Goal: Information Seeking & Learning: Learn about a topic

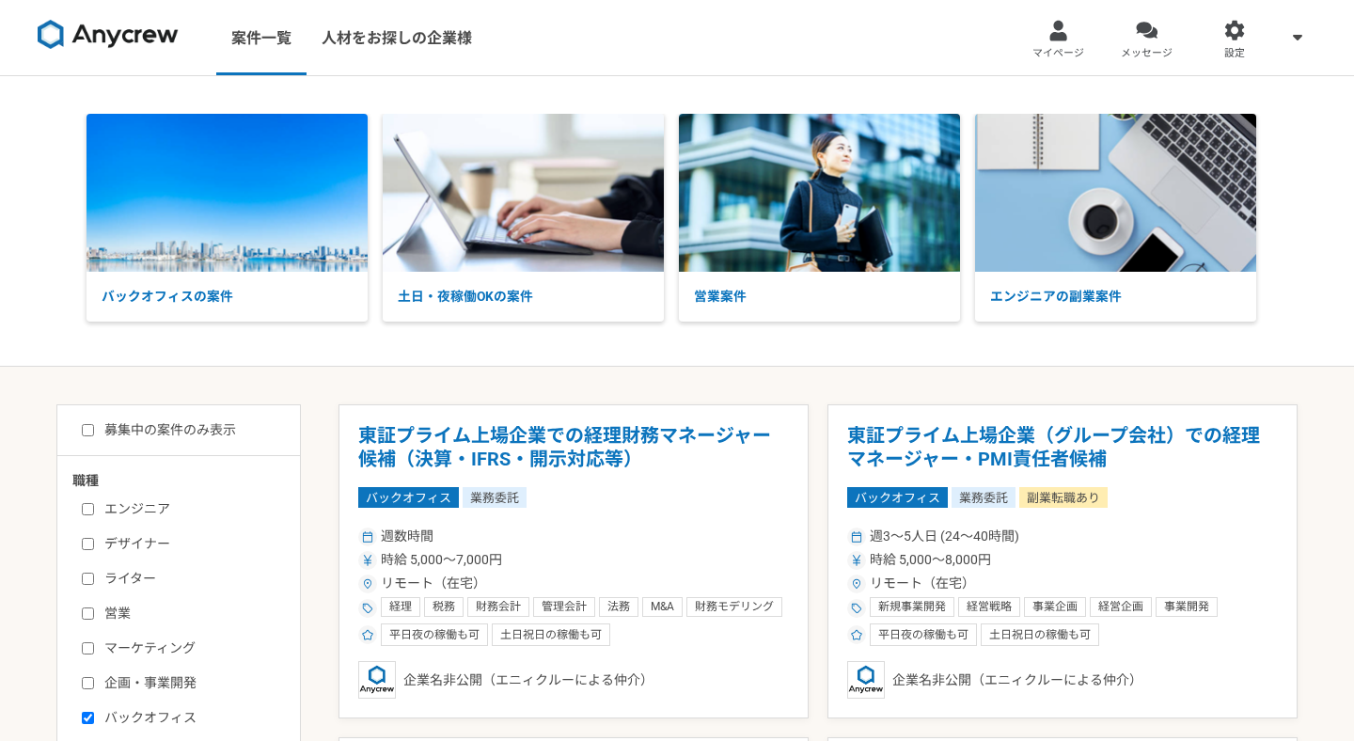
click at [87, 428] on input "募集中の案件のみ表示" at bounding box center [88, 430] width 12 height 12
click at [182, 300] on p "バックオフィスの案件" at bounding box center [226, 297] width 281 height 50
checkbox input "false"
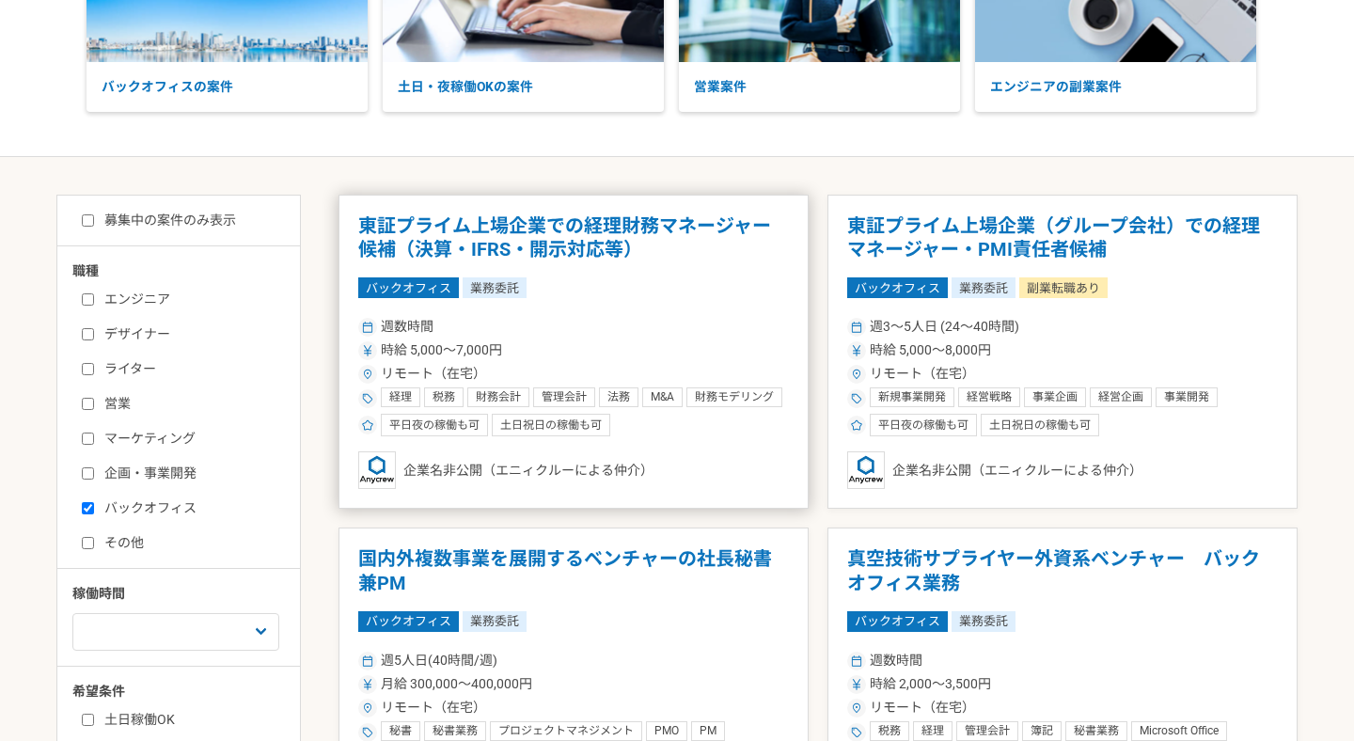
scroll to position [47, 0]
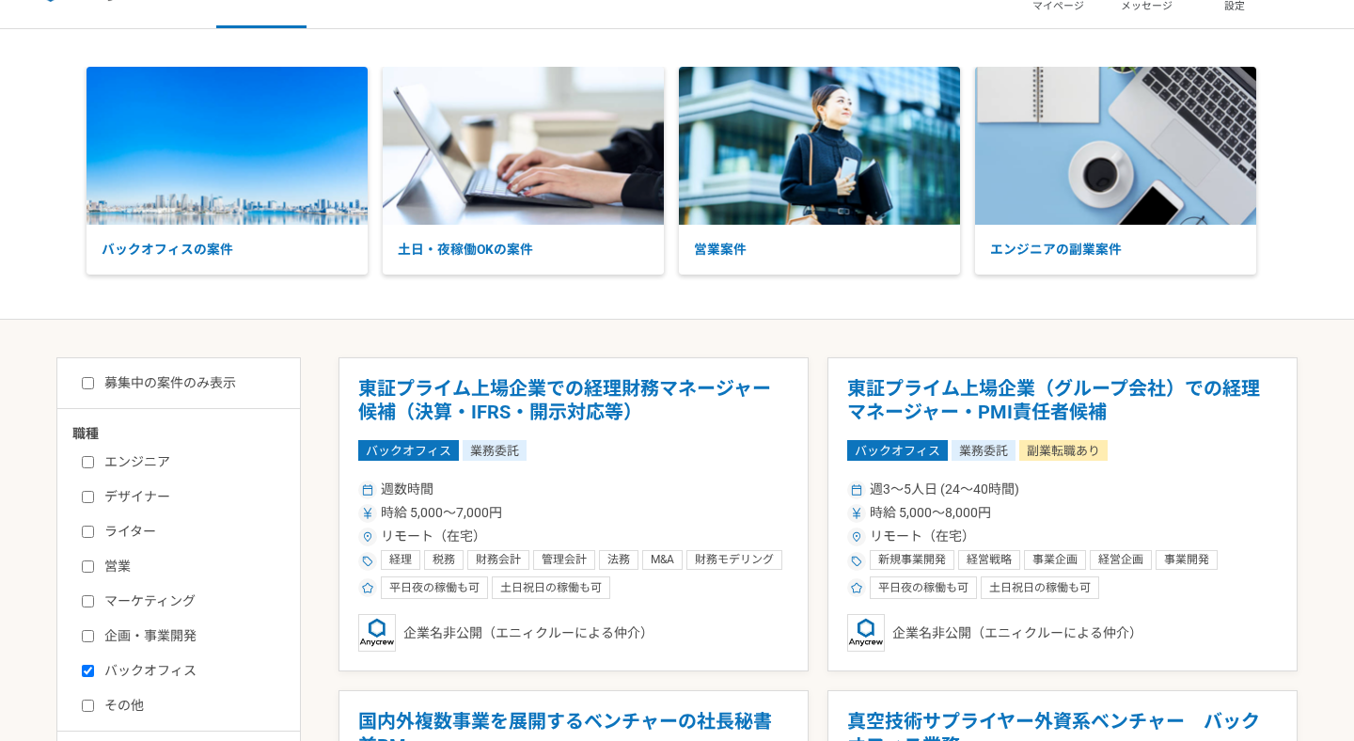
click at [191, 389] on label "募集中の案件のみ表示" at bounding box center [159, 383] width 154 height 20
click at [94, 389] on input "募集中の案件のみ表示" at bounding box center [88, 383] width 12 height 12
checkbox input "true"
click at [239, 178] on img at bounding box center [226, 146] width 281 height 158
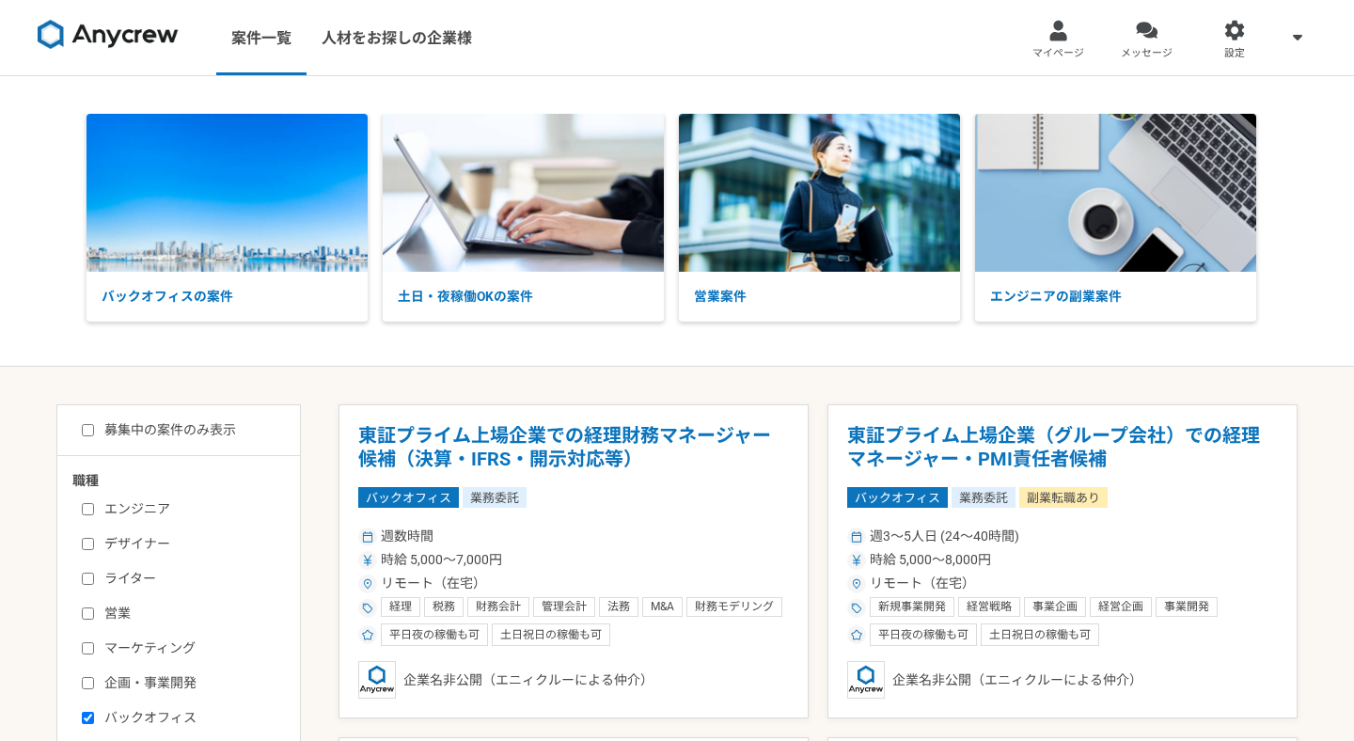
click at [145, 429] on label "募集中の案件のみ表示" at bounding box center [159, 430] width 154 height 20
click at [94, 429] on input "募集中の案件のみ表示" at bounding box center [88, 430] width 12 height 12
checkbox input "true"
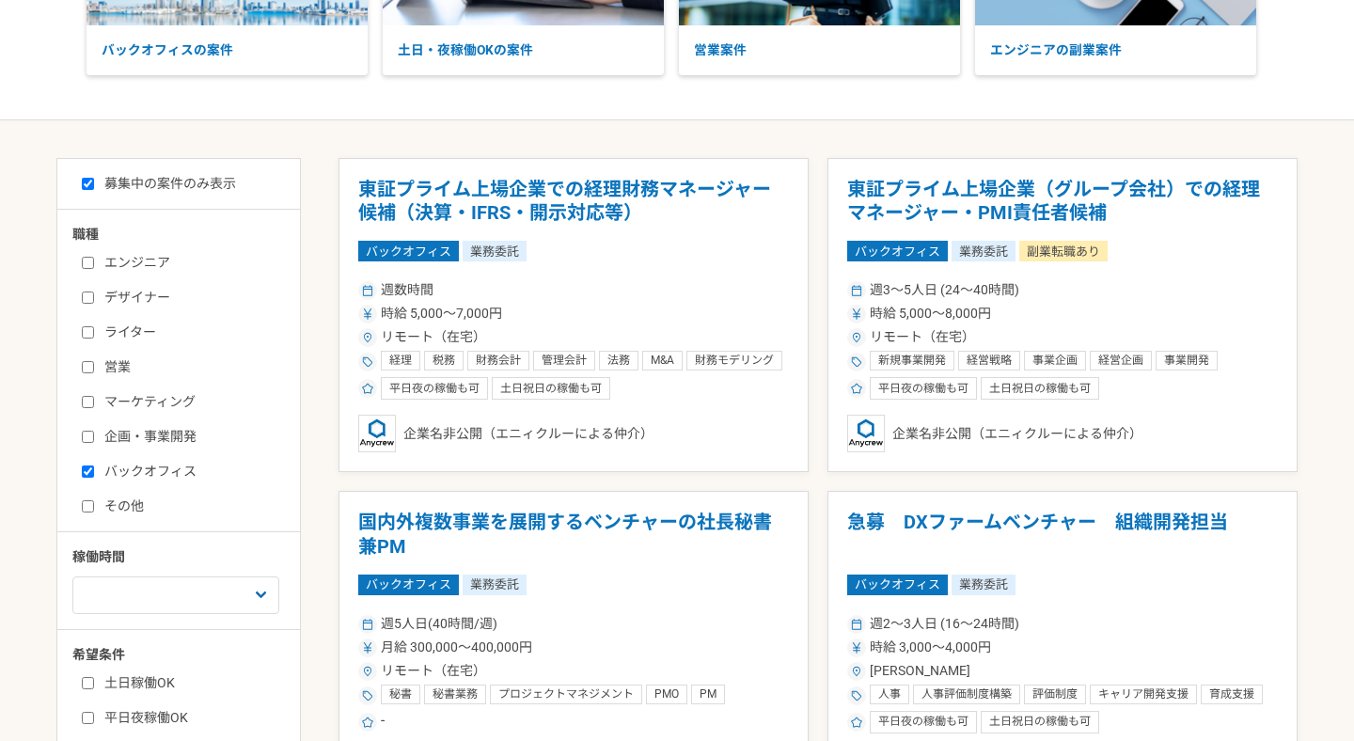
scroll to position [151, 0]
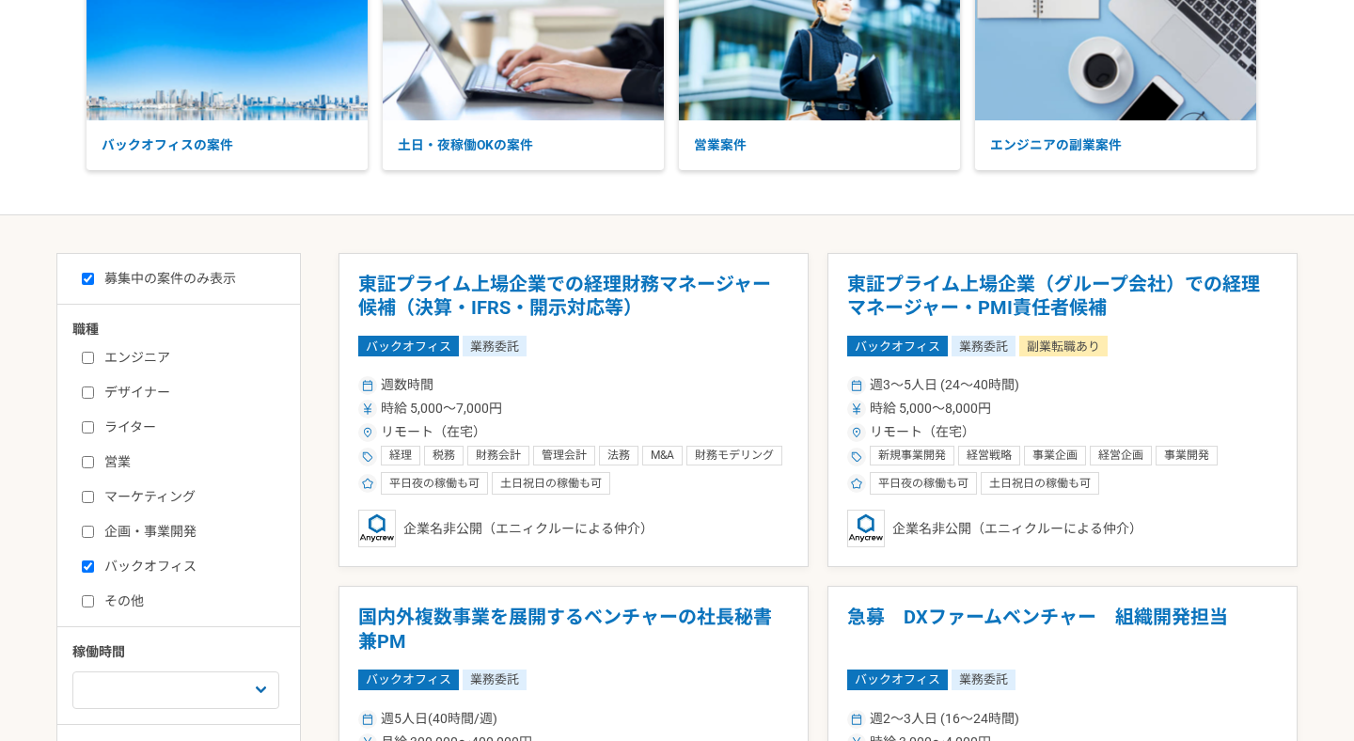
click at [86, 558] on label "バックオフィス" at bounding box center [190, 567] width 216 height 20
click at [86, 560] on input "バックオフィス" at bounding box center [88, 566] width 12 height 12
checkbox input "false"
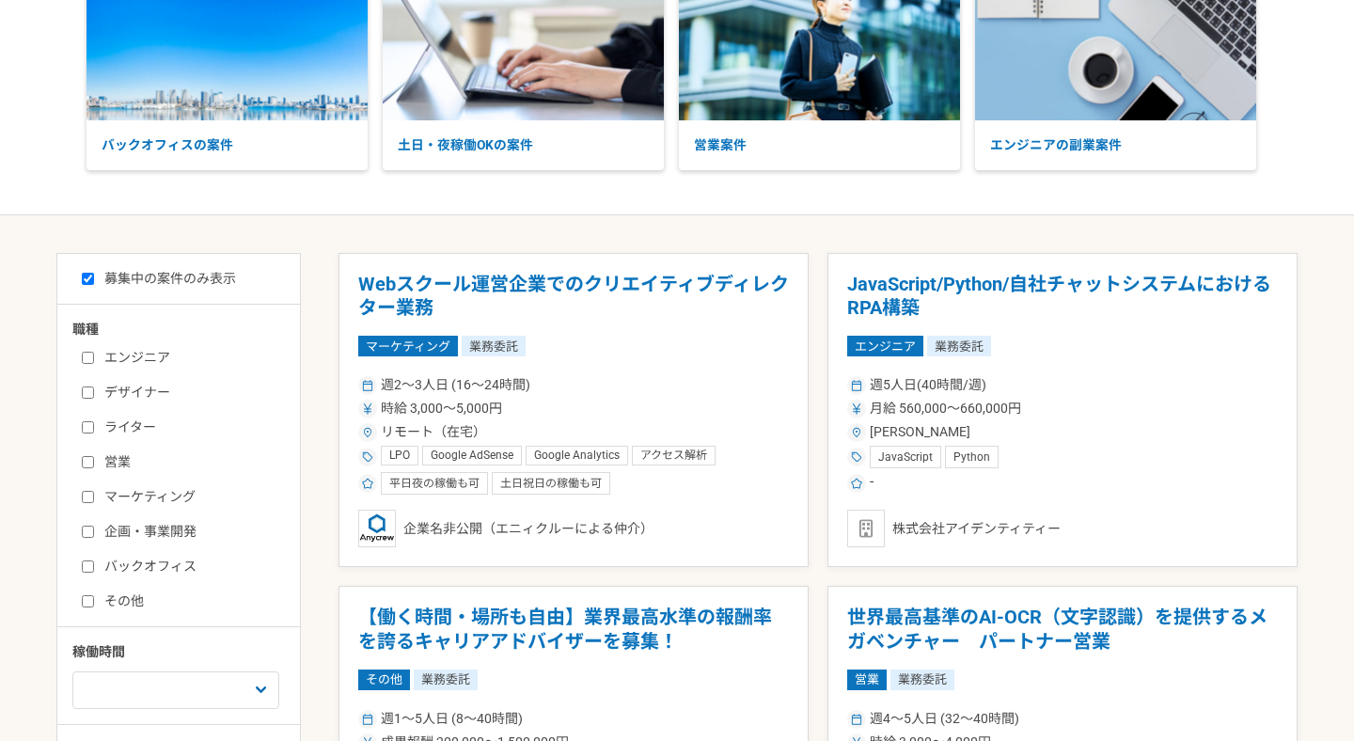
click at [118, 427] on label "ライター" at bounding box center [190, 427] width 216 height 20
click at [94, 427] on input "ライター" at bounding box center [88, 427] width 12 height 12
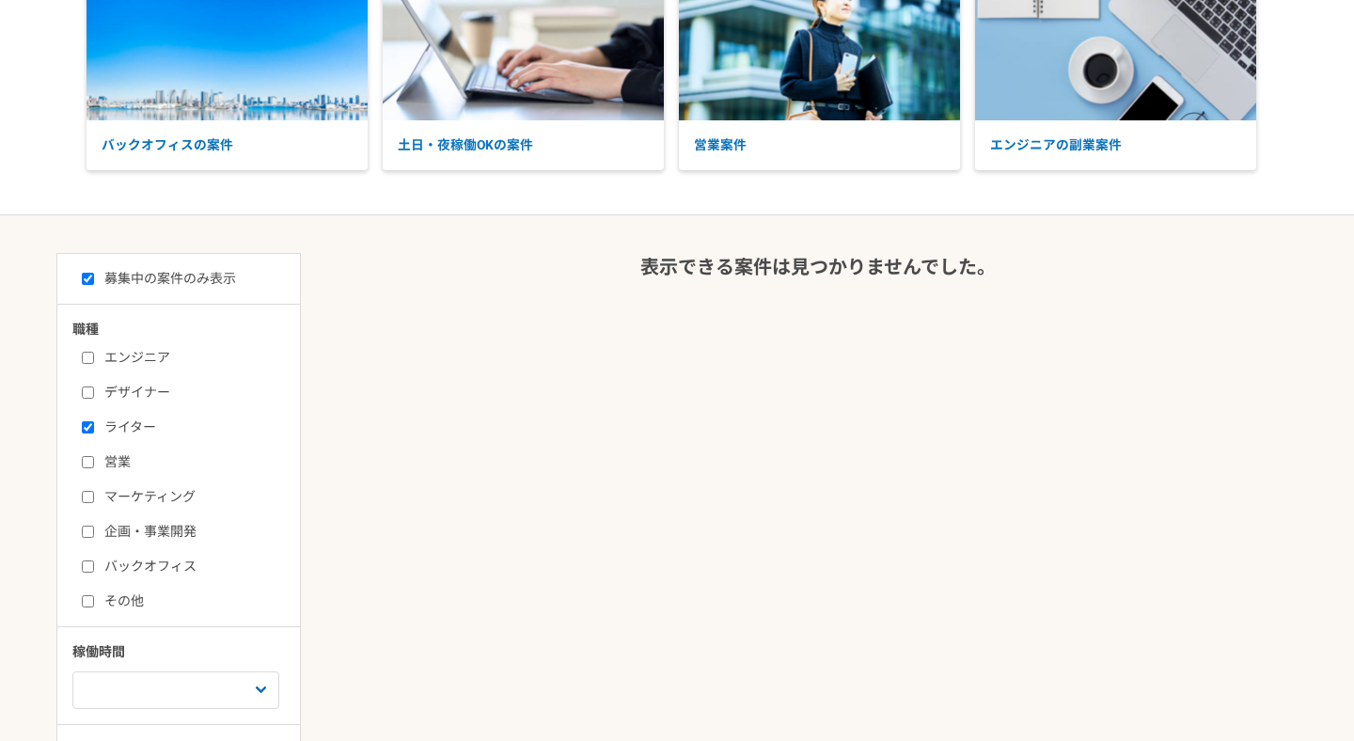
click at [118, 427] on label "ライター" at bounding box center [190, 427] width 216 height 20
click at [94, 427] on input "ライター" at bounding box center [88, 427] width 12 height 12
checkbox input "false"
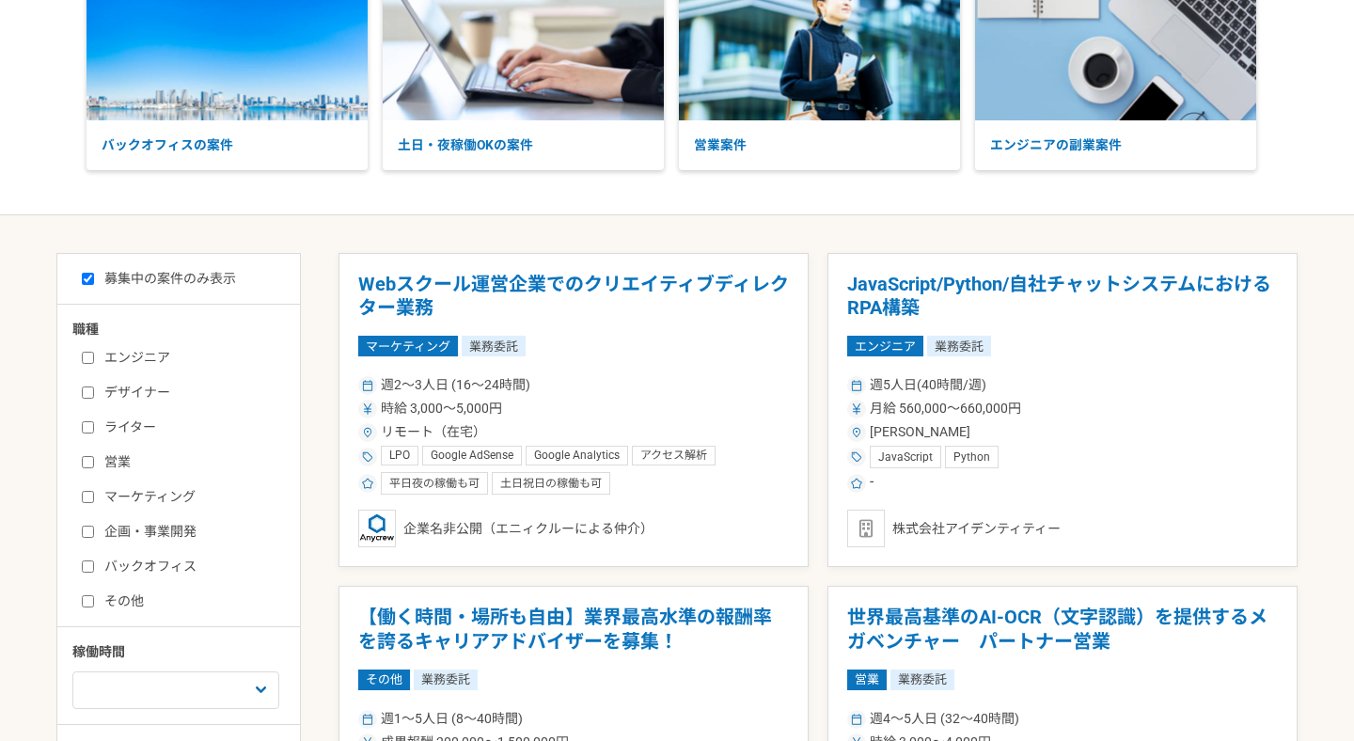
click at [114, 494] on label "マーケティング" at bounding box center [190, 497] width 216 height 20
click at [94, 494] on input "マーケティング" at bounding box center [88, 497] width 12 height 12
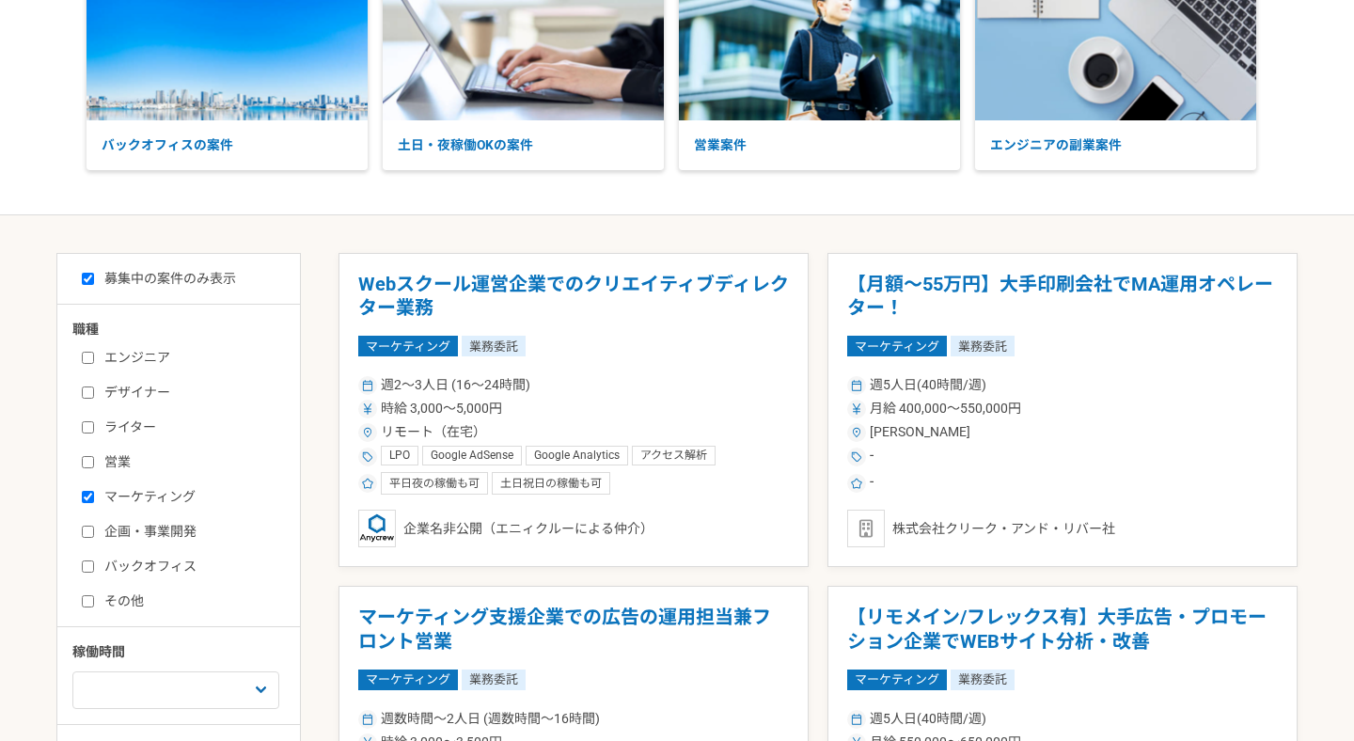
click at [114, 494] on label "マーケティング" at bounding box center [190, 497] width 216 height 20
click at [94, 494] on input "マーケティング" at bounding box center [88, 497] width 12 height 12
checkbox input "false"
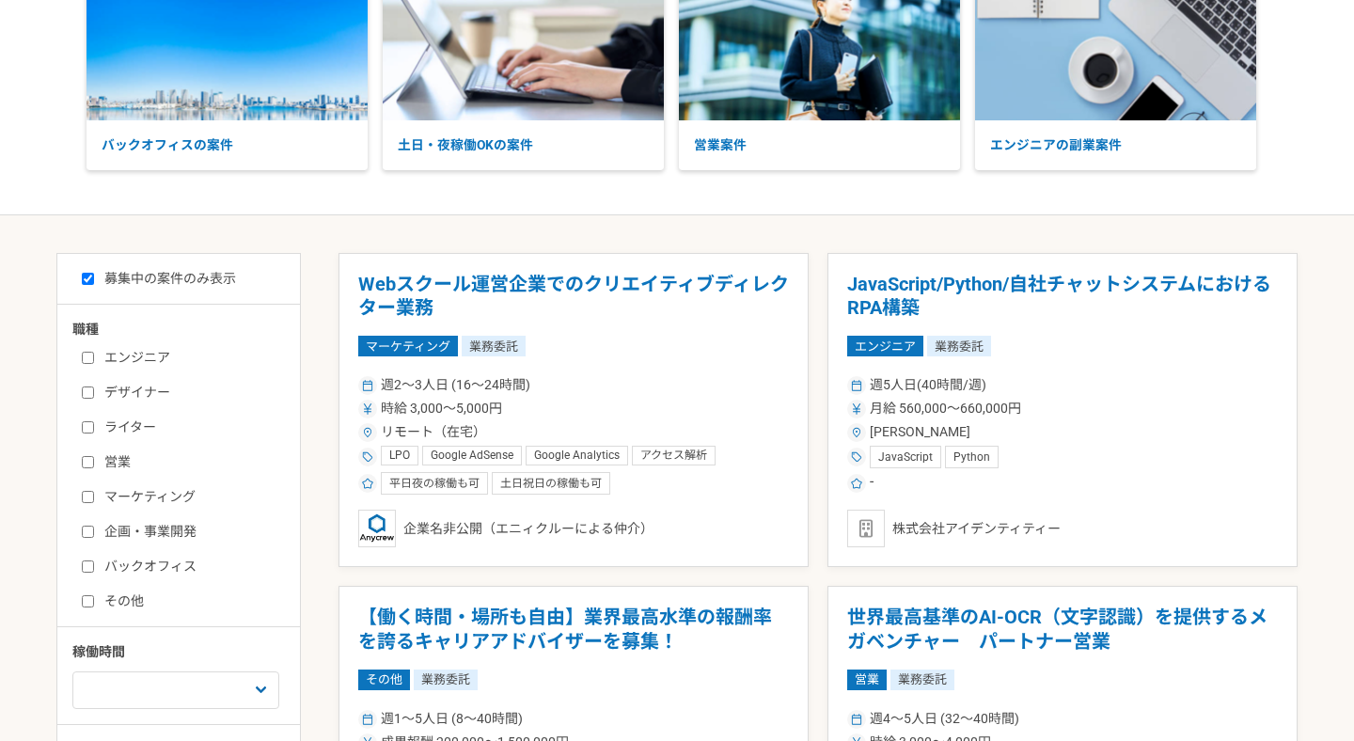
click at [136, 533] on label "企画・事業開発" at bounding box center [190, 532] width 216 height 20
click at [94, 533] on input "企画・事業開発" at bounding box center [88, 532] width 12 height 12
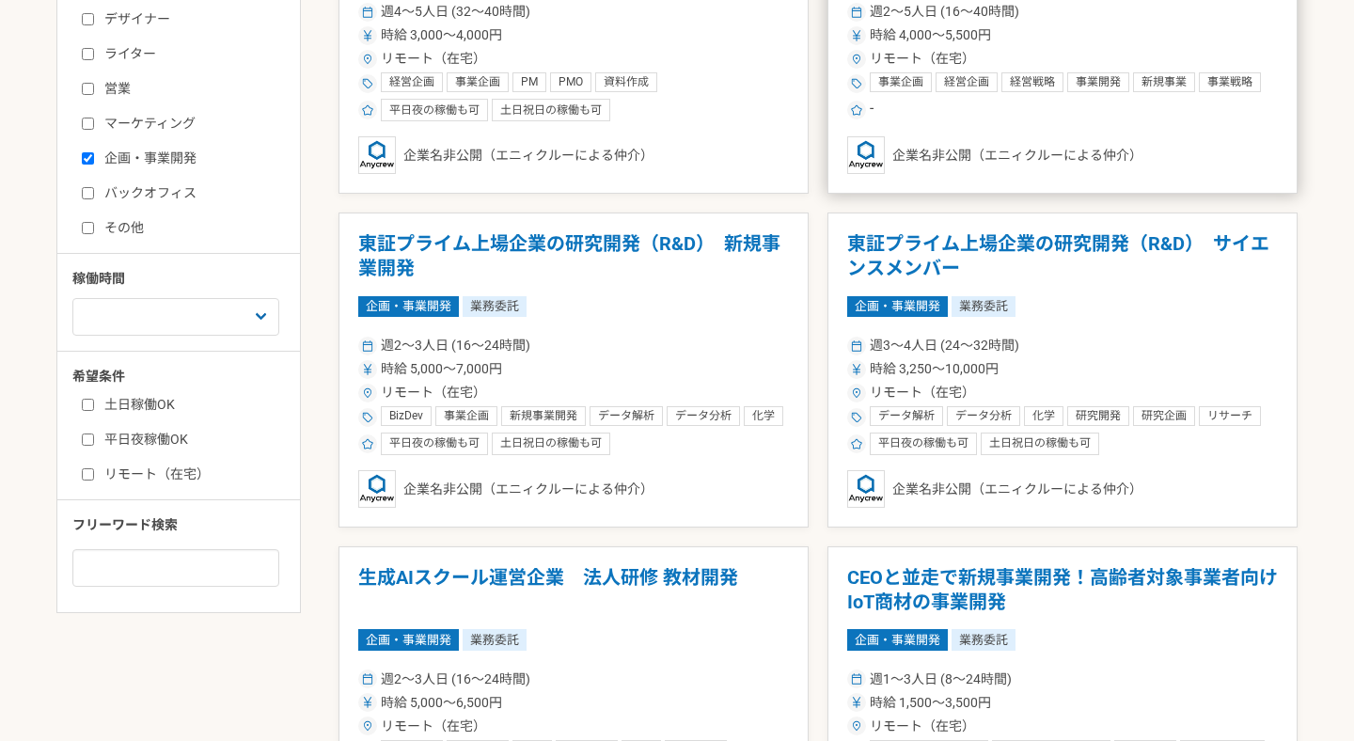
scroll to position [193, 0]
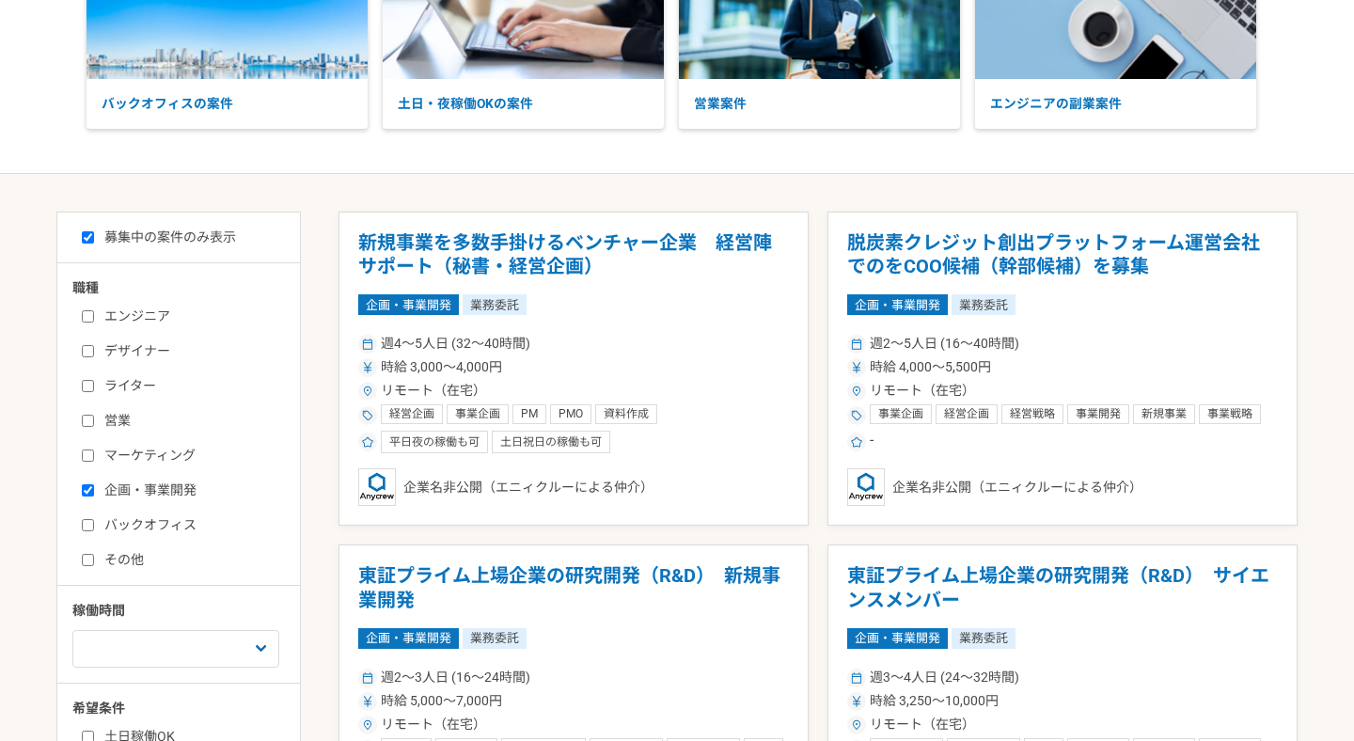
click at [128, 484] on label "企画・事業開発" at bounding box center [190, 490] width 216 height 20
click at [94, 484] on input "企画・事業開発" at bounding box center [88, 490] width 12 height 12
checkbox input "false"
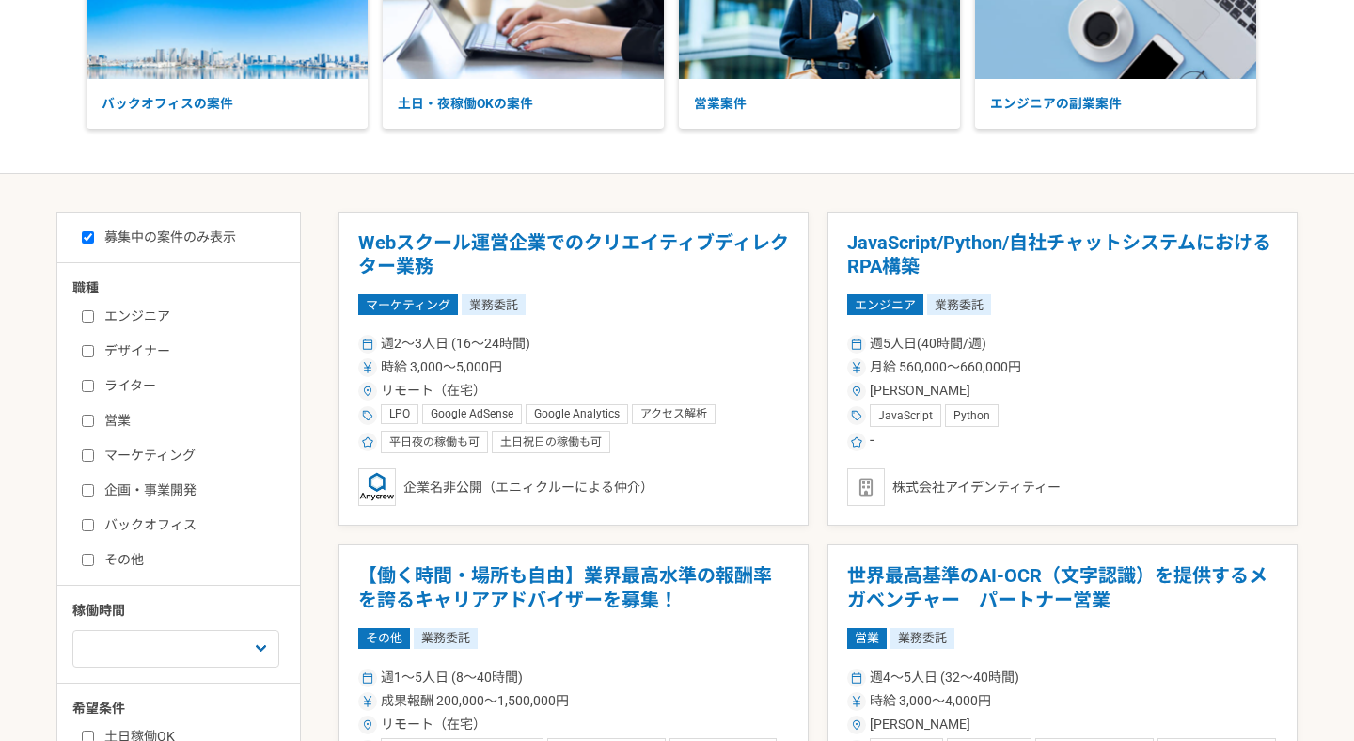
click at [124, 523] on label "バックオフィス" at bounding box center [190, 525] width 216 height 20
click at [94, 523] on input "バックオフィス" at bounding box center [88, 525] width 12 height 12
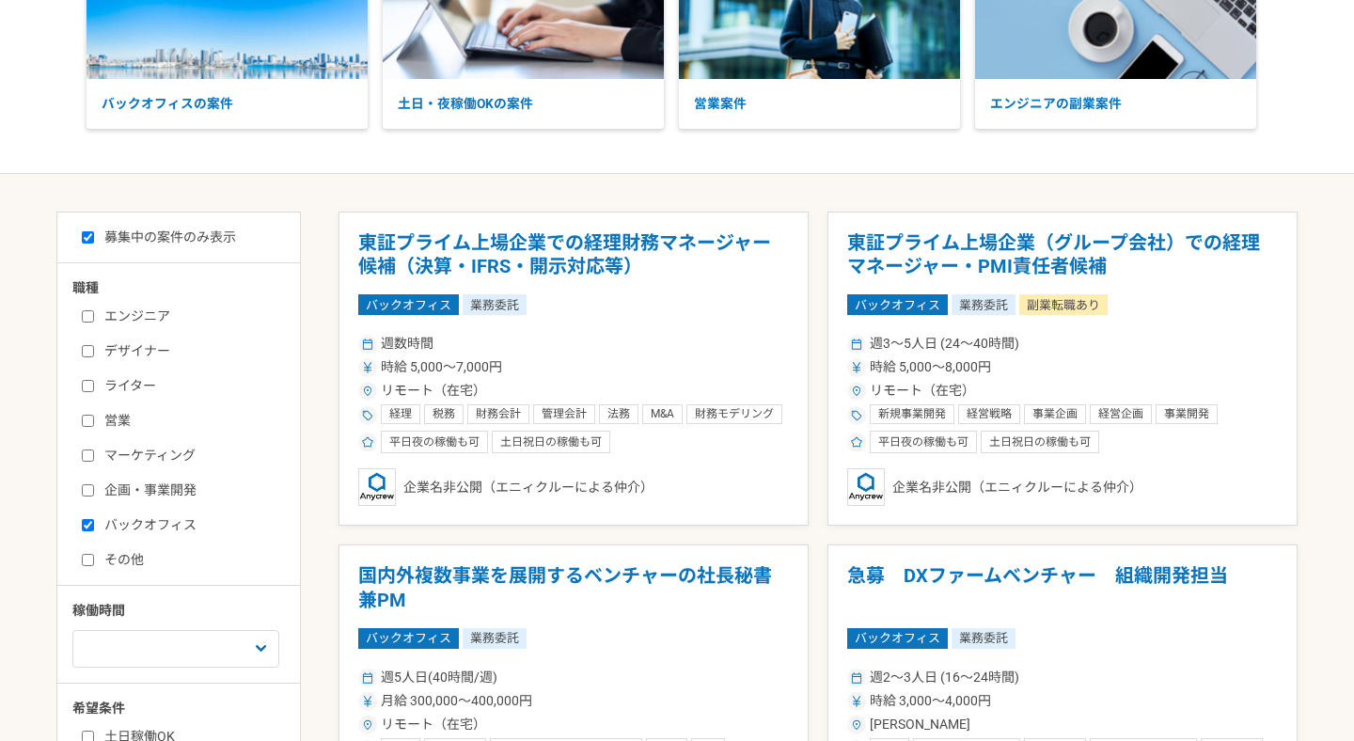
click at [139, 522] on label "バックオフィス" at bounding box center [190, 525] width 216 height 20
click at [94, 522] on input "バックオフィス" at bounding box center [88, 525] width 12 height 12
checkbox input "false"
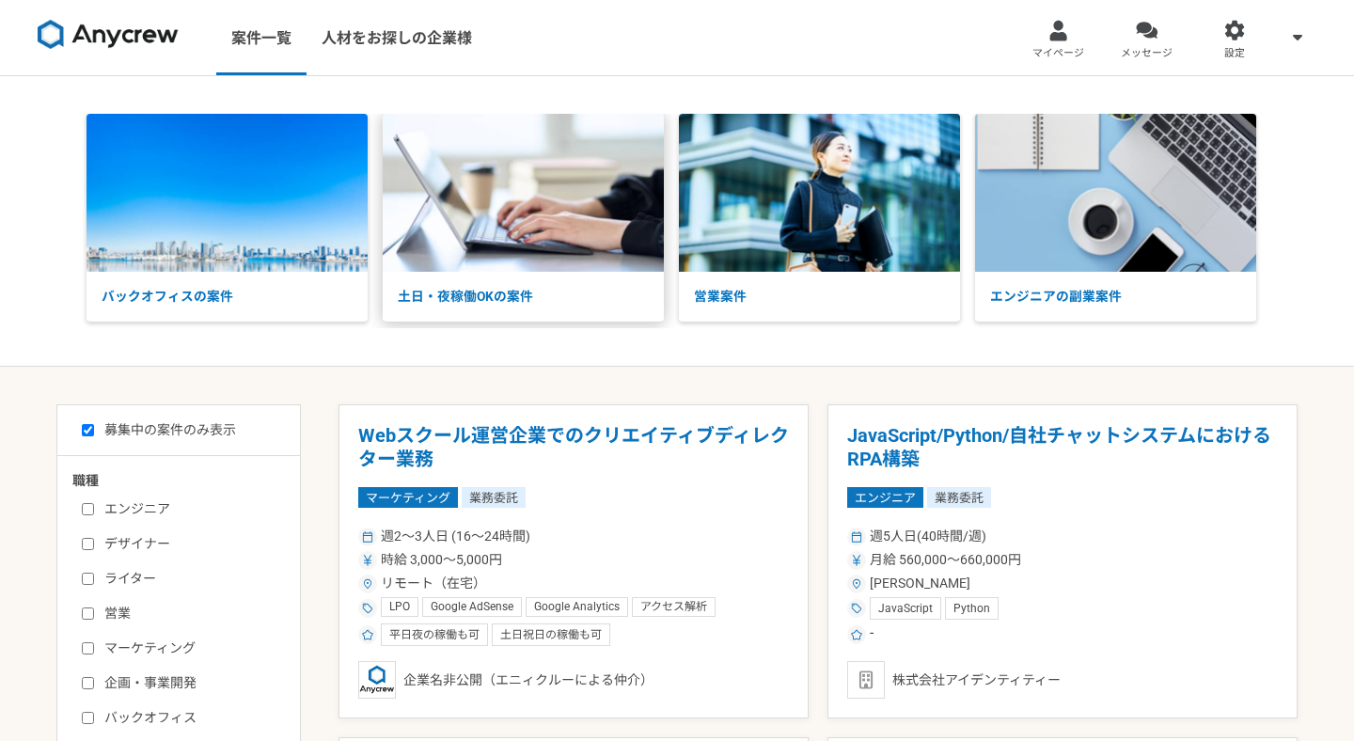
scroll to position [193, 0]
